Goal: Check status: Check status

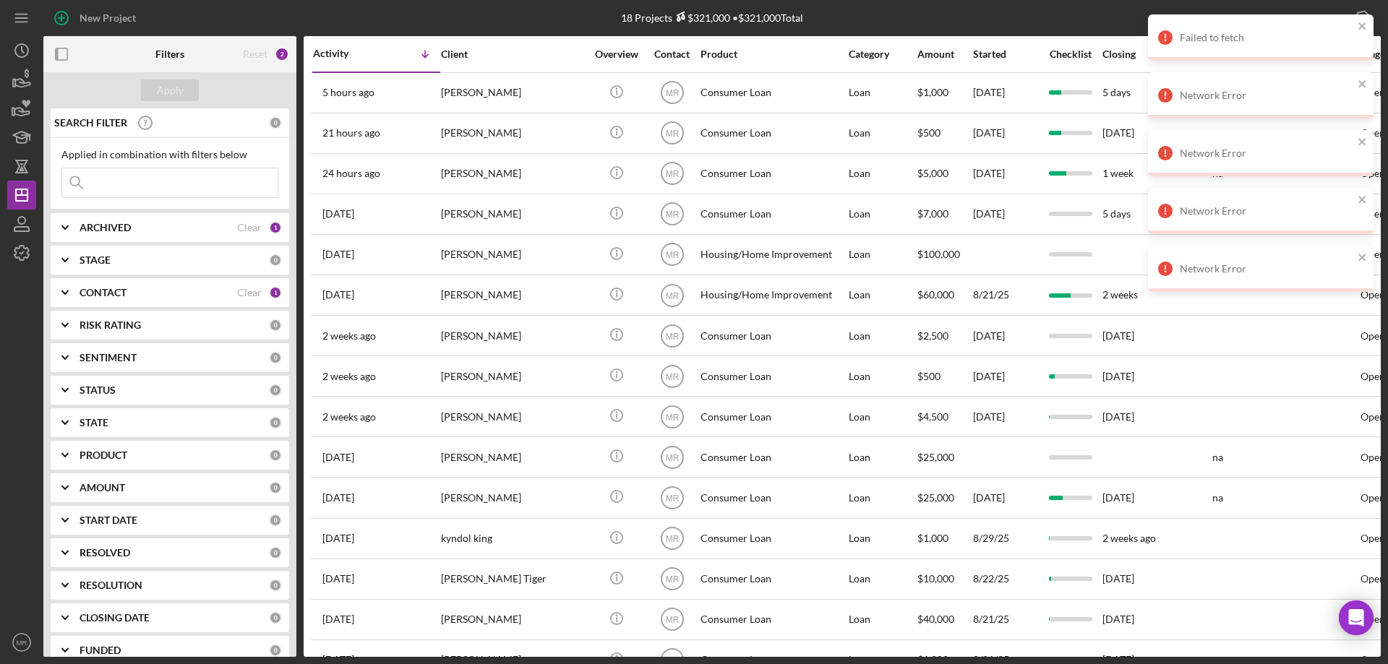
scroll to position [19, 0]
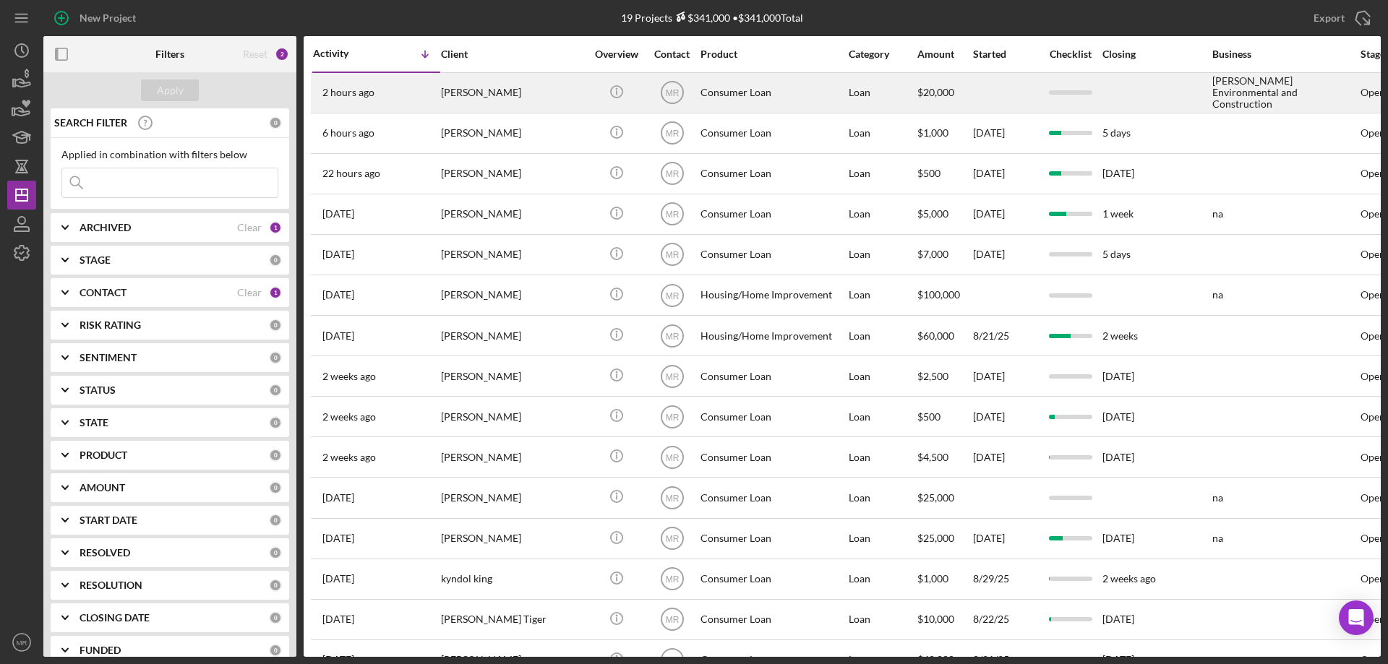
click at [537, 93] on div "[PERSON_NAME]" at bounding box center [513, 93] width 145 height 38
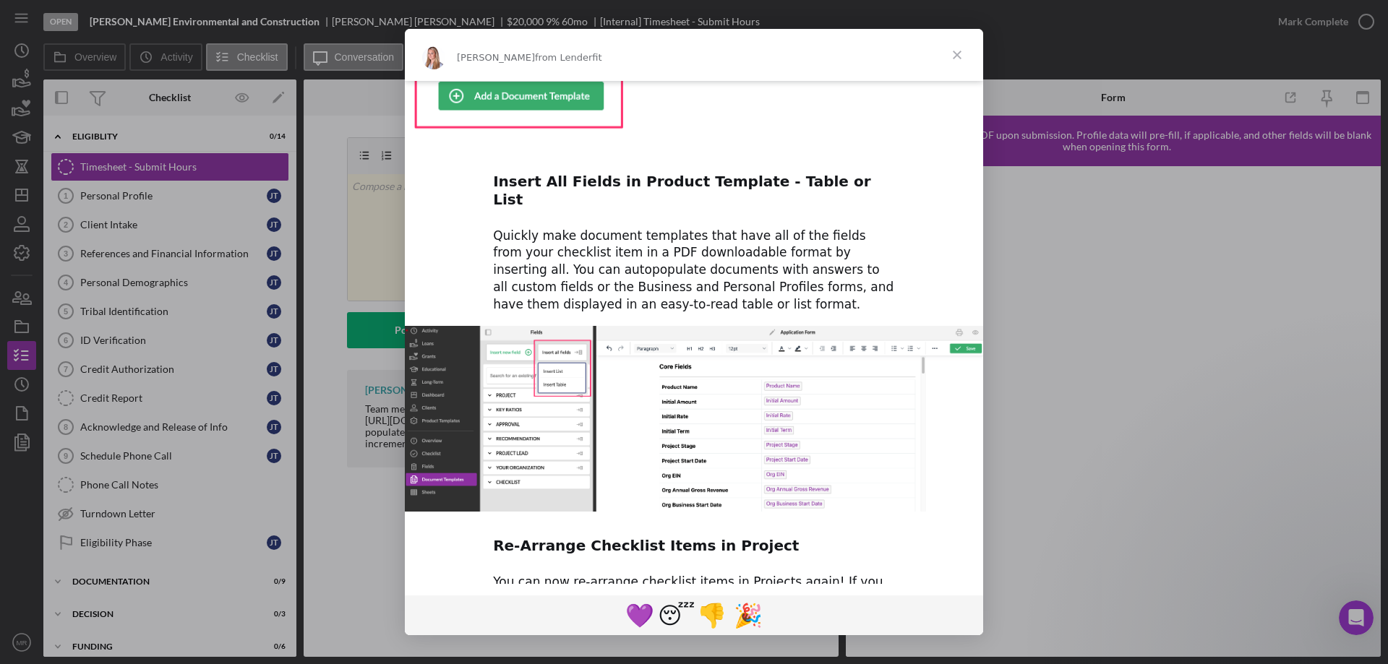
scroll to position [619, 0]
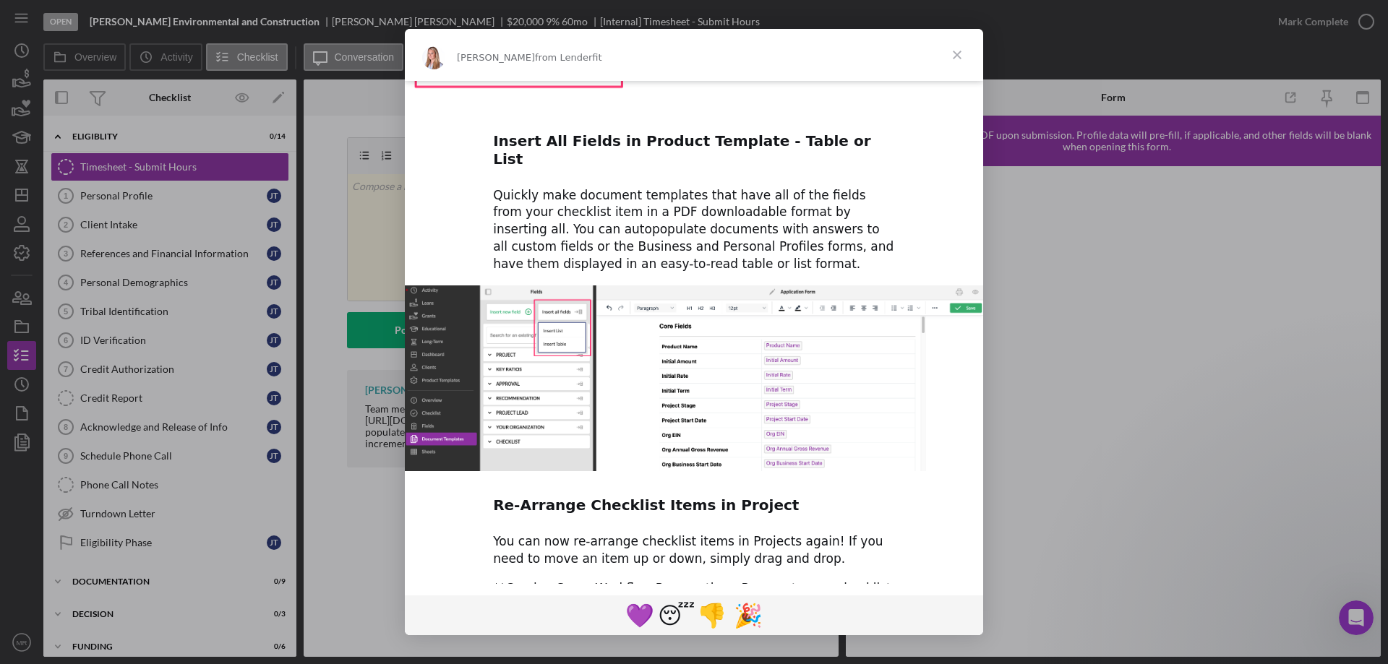
click at [960, 56] on span "Close" at bounding box center [957, 55] width 52 height 52
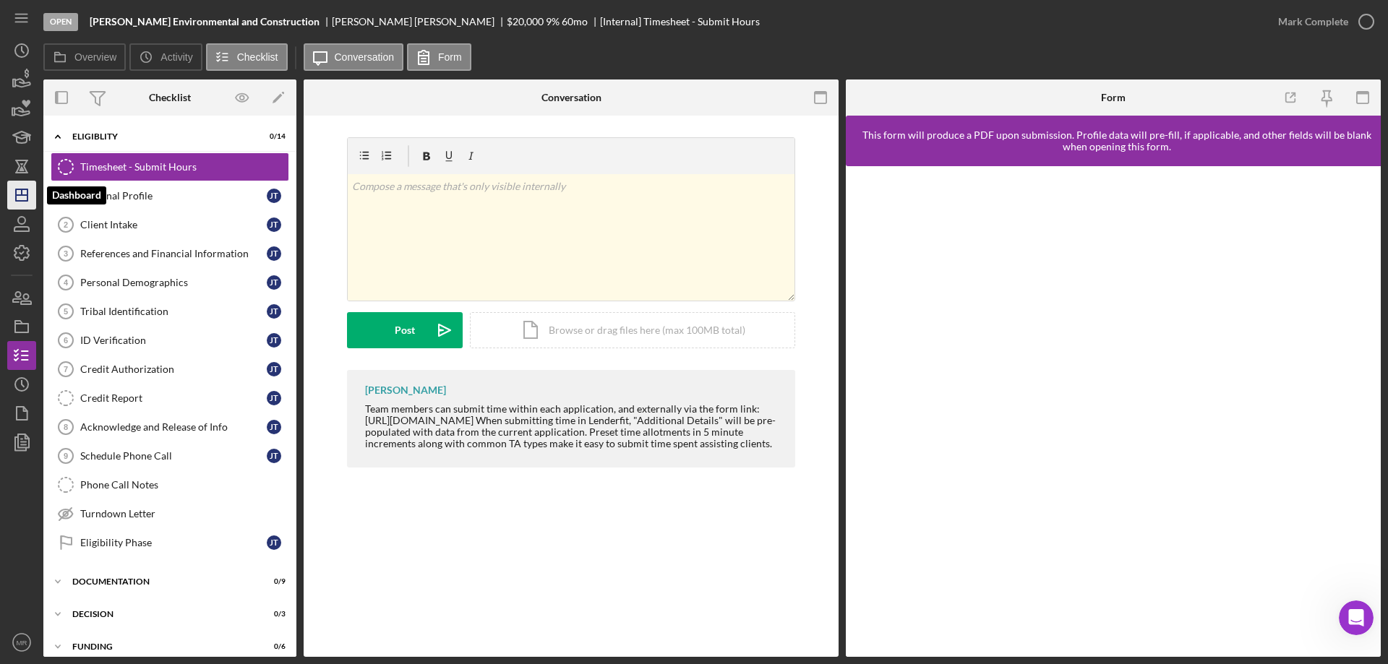
click at [22, 190] on line "button" at bounding box center [22, 192] width 0 height 6
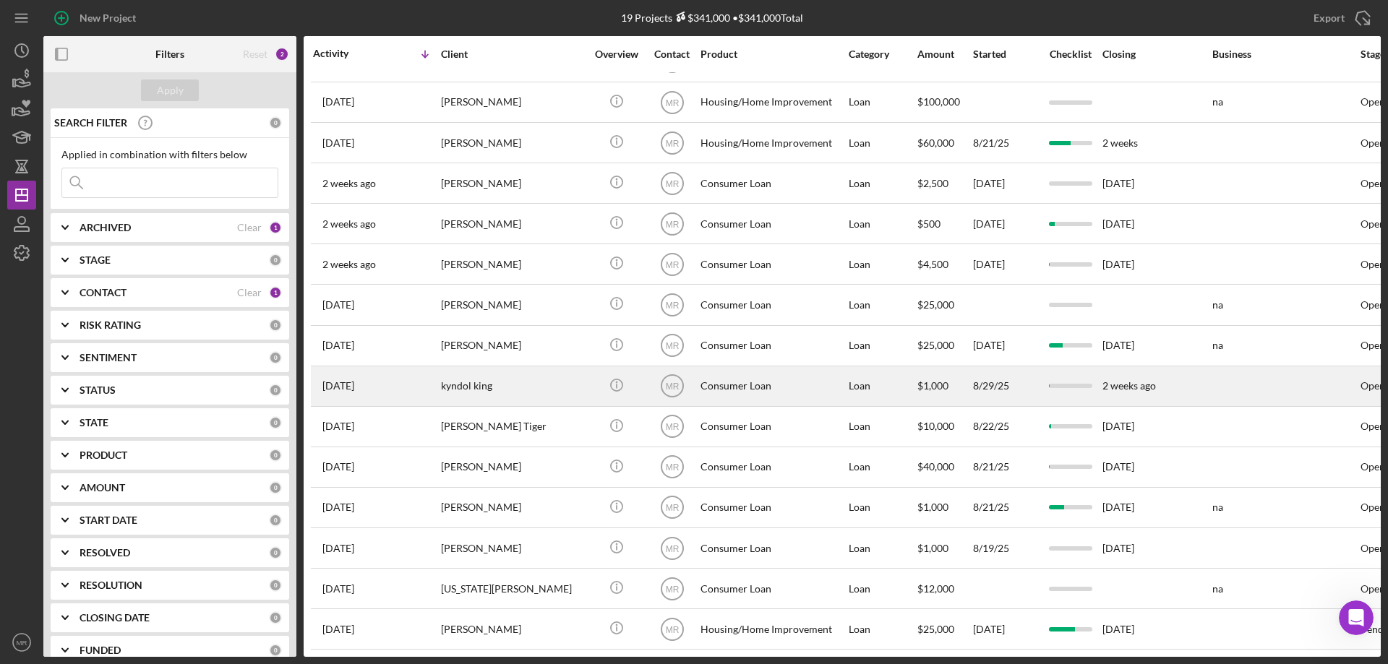
scroll to position [204, 0]
